Goal: Task Accomplishment & Management: Manage account settings

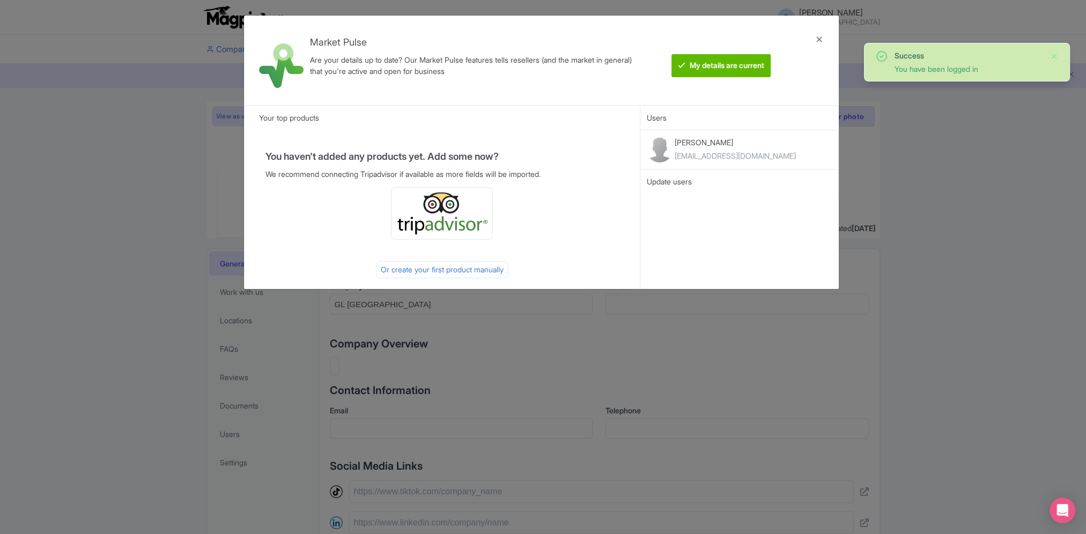
click at [799, 26] on small "GL Toronto" at bounding box center [839, 22] width 81 height 7
